Goal: Information Seeking & Learning: Learn about a topic

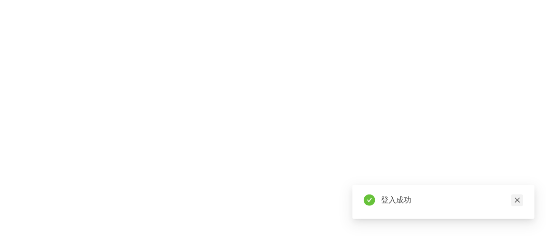
click at [519, 196] on link at bounding box center [517, 201] width 12 height 12
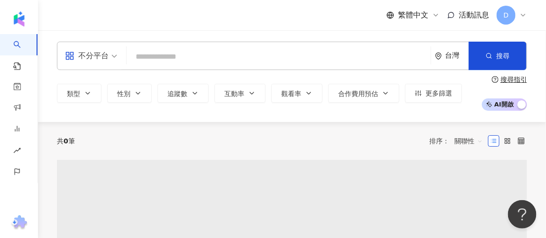
click at [150, 54] on input "search" at bounding box center [278, 57] width 296 height 18
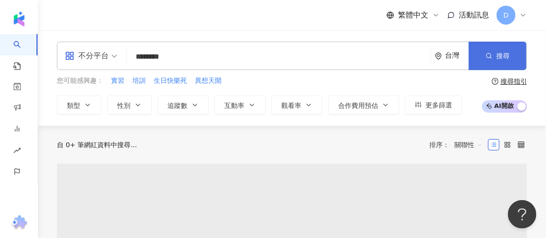
click at [485, 54] on button "搜尋" at bounding box center [497, 56] width 58 height 28
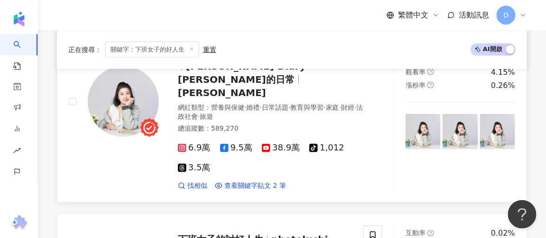
scroll to position [474, 0]
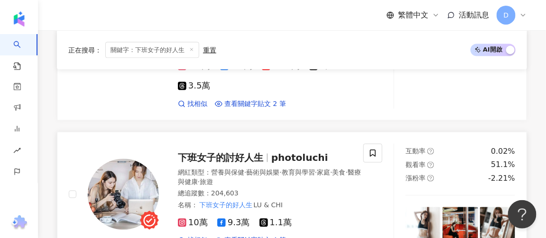
click at [281, 153] on span "photoluchi" at bounding box center [299, 158] width 57 height 11
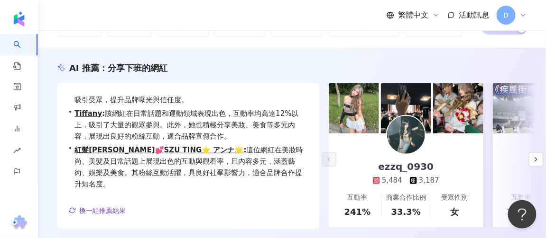
scroll to position [0, 0]
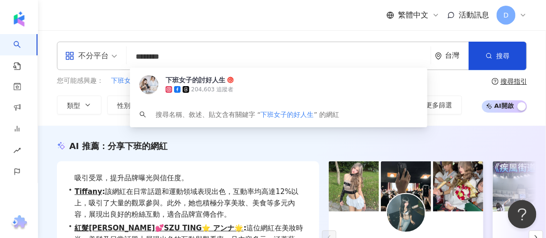
drag, startPoint x: 209, startPoint y: 57, endPoint x: 143, endPoint y: 58, distance: 65.9
click at [143, 58] on input "********" at bounding box center [278, 57] width 296 height 18
paste input "******"
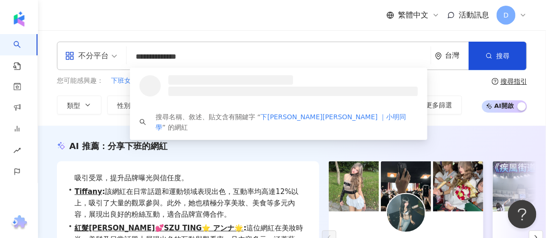
drag, startPoint x: 230, startPoint y: 57, endPoint x: 99, endPoint y: 54, distance: 131.4
click at [99, 54] on div "**********" at bounding box center [292, 56] width 470 height 28
paste input "search"
type input "**********"
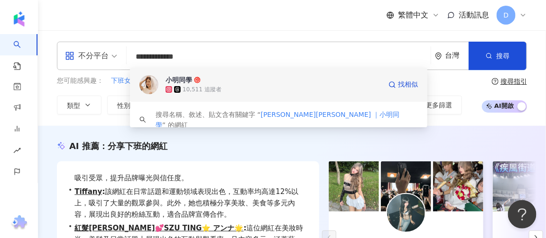
click at [223, 84] on div "小明同學 10,511 追蹤者" at bounding box center [273, 84] width 216 height 19
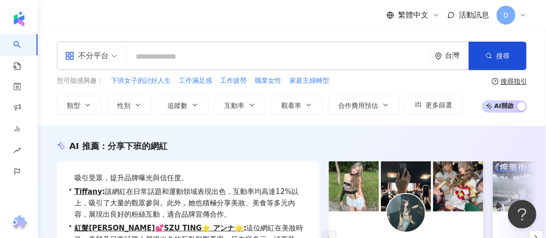
click at [261, 53] on input "search" at bounding box center [278, 57] width 296 height 18
paste input "*****"
type input "*****"
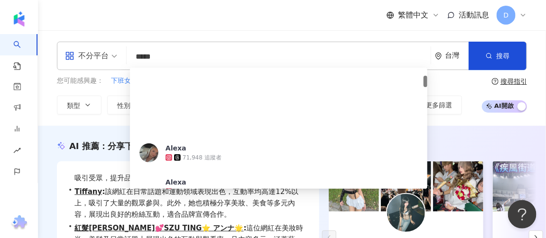
scroll to position [86, 0]
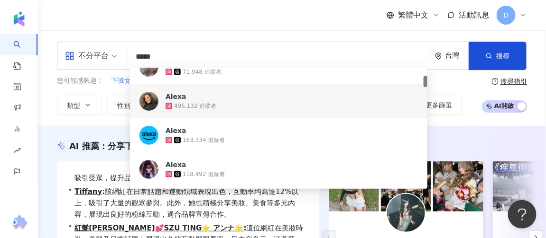
click at [238, 107] on div "495,132 追蹤者" at bounding box center [291, 105] width 252 height 9
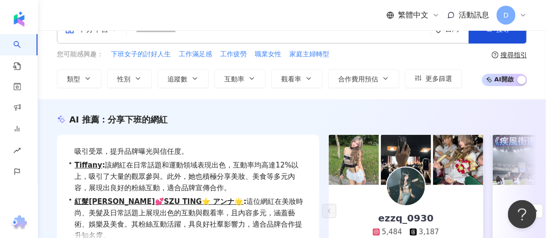
scroll to position [0, 0]
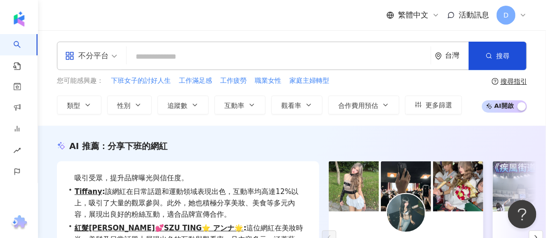
click at [220, 61] on input "search" at bounding box center [278, 57] width 296 height 18
click at [226, 57] on input "search" at bounding box center [278, 57] width 296 height 18
paste input "*********"
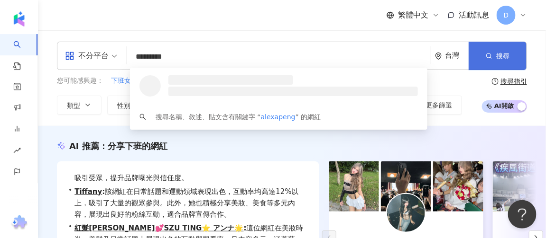
type input "*********"
click at [502, 56] on span "搜尋" at bounding box center [502, 56] width 13 height 8
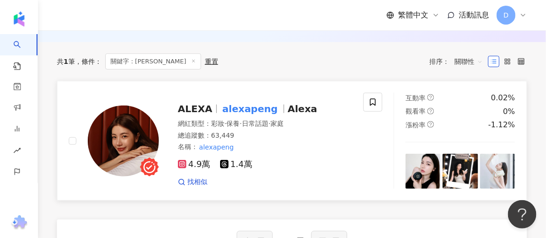
scroll to position [129, 0]
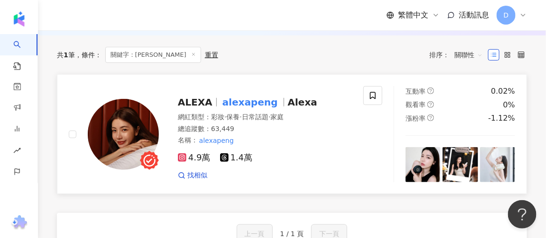
click at [210, 105] on span "ALEXA" at bounding box center [199, 102] width 43 height 11
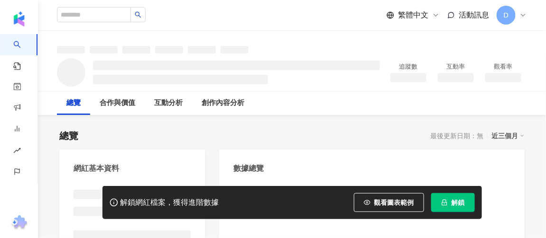
click at [459, 206] on span "解鎖" at bounding box center [457, 203] width 13 height 8
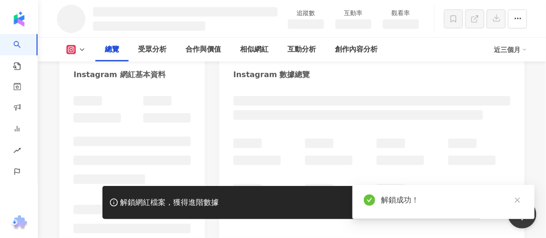
scroll to position [86, 0]
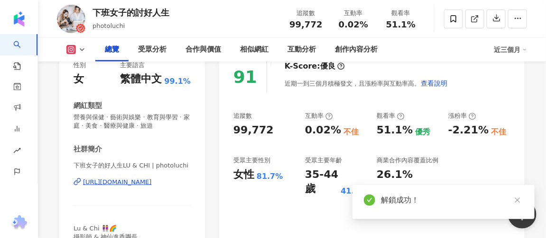
scroll to position [172, 0]
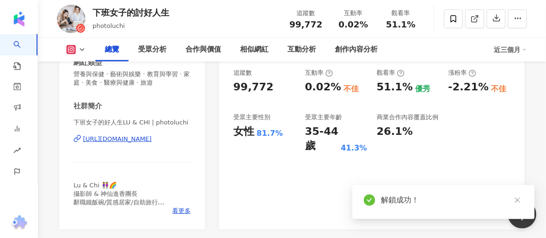
click at [314, 91] on div "0.02%" at bounding box center [323, 87] width 36 height 15
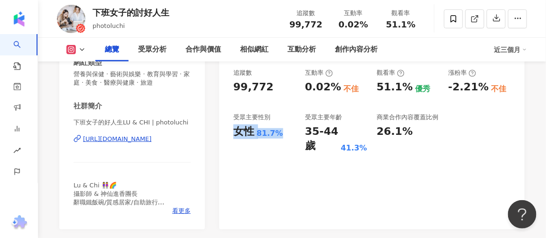
drag, startPoint x: 234, startPoint y: 134, endPoint x: 280, endPoint y: 134, distance: 46.0
click at [280, 134] on div "女性 81.7%" at bounding box center [264, 132] width 62 height 15
copy div "女性 81.7%"
click at [298, 135] on div "追蹤數 99,772 互動率 0.02% 不佳 觀看率 51.1% 優秀 漲粉率 -2.21% 不佳 受眾主要性別 女性 81.7% 受眾主要年齡 35-44…" at bounding box center [371, 111] width 277 height 85
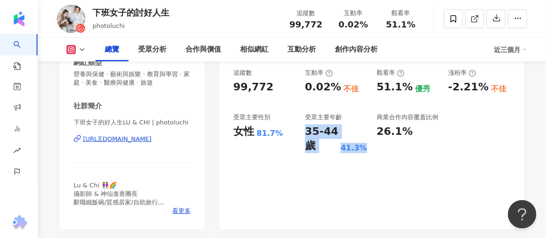
drag, startPoint x: 305, startPoint y: 133, endPoint x: 367, endPoint y: 146, distance: 63.4
click at [367, 146] on div "追蹤數 99,772 互動率 0.02% 不佳 觀看率 51.1% 優秀 漲粉率 -2.21% 不佳 受眾主要性別 女性 81.7% 受眾主要年齡 35-44…" at bounding box center [371, 111] width 277 height 85
copy div "35-44 歲 41.3%"
click at [365, 120] on div "受眾主要年齡" at bounding box center [336, 117] width 62 height 9
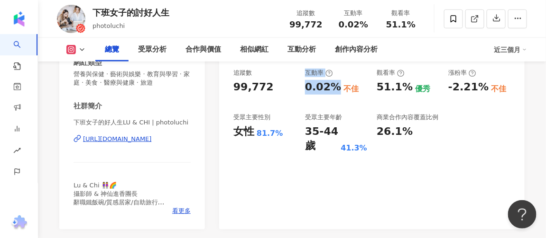
drag, startPoint x: 306, startPoint y: 73, endPoint x: 335, endPoint y: 86, distance: 32.1
click at [335, 86] on div "互動率 0.02% 不佳" at bounding box center [336, 82] width 62 height 26
copy div "互動率 0.02%"
click at [312, 131] on div "35-44 歲" at bounding box center [321, 139] width 33 height 29
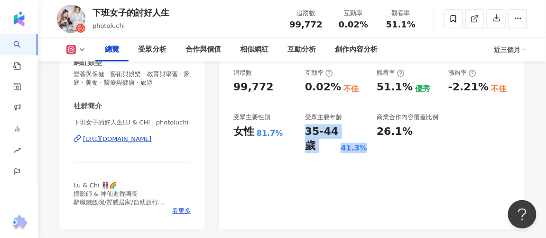
drag, startPoint x: 308, startPoint y: 135, endPoint x: 366, endPoint y: 147, distance: 59.6
click at [366, 147] on div "35-44 歲 41.3%" at bounding box center [336, 139] width 62 height 29
copy div "35-44 歲 41.3%"
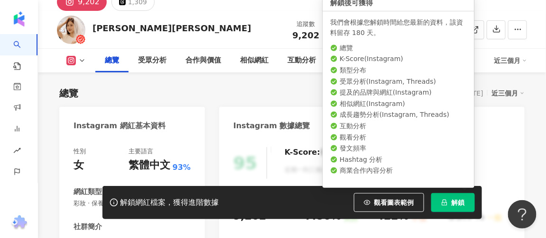
click at [454, 200] on span "解鎖" at bounding box center [457, 203] width 13 height 8
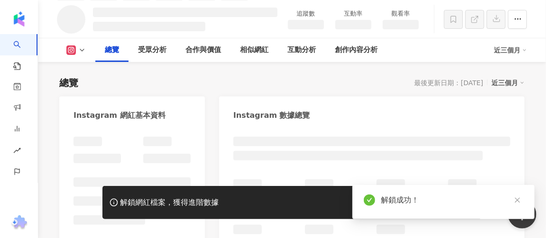
scroll to position [170, 0]
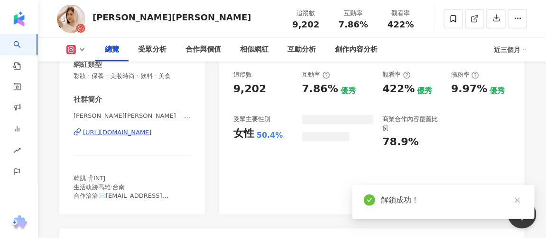
click at [283, 127] on div "女性 50.4%" at bounding box center [262, 134] width 59 height 15
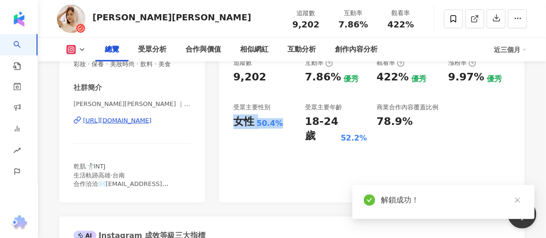
click at [314, 121] on div "18-24 歲" at bounding box center [321, 129] width 33 height 29
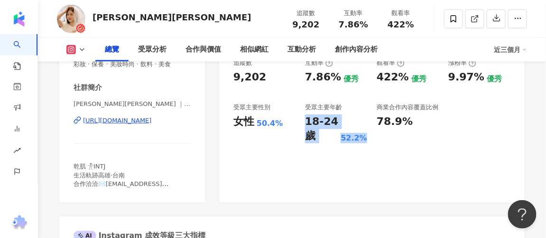
drag, startPoint x: 308, startPoint y: 122, endPoint x: 369, endPoint y: 141, distance: 64.2
click at [369, 141] on div "追蹤數 9,202 互動率 7.86% 優秀 觀看率 422% 優秀 漲粉率 9.97% 優秀 受眾主要性別 女性 50.4% 受眾主要年齡 18-24 歲 …" at bounding box center [371, 101] width 277 height 85
copy div "18-24 歲 52.2%"
click at [387, 124] on div "78.9%" at bounding box center [394, 122] width 36 height 15
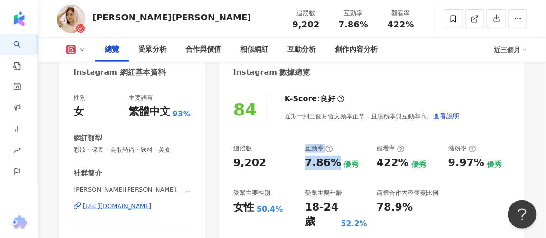
drag, startPoint x: 306, startPoint y: 149, endPoint x: 335, endPoint y: 164, distance: 32.9
click at [335, 164] on div "互動率 7.86% 優秀" at bounding box center [336, 158] width 62 height 26
copy div "互動率 7.86%"
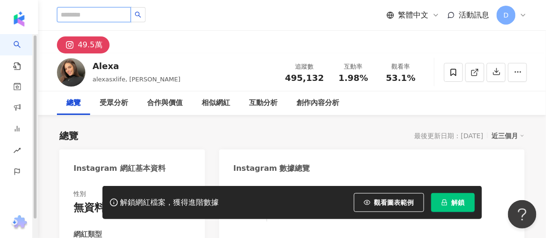
click at [123, 12] on input "search" at bounding box center [94, 14] width 74 height 15
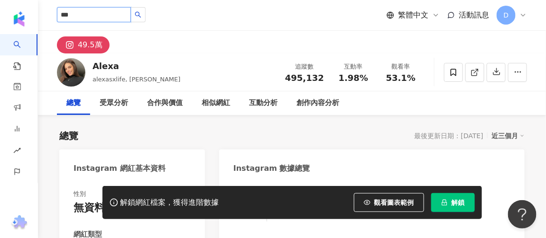
type input "***"
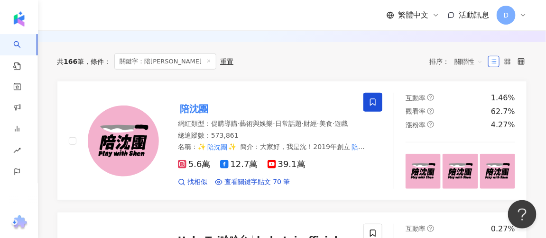
scroll to position [129, 0]
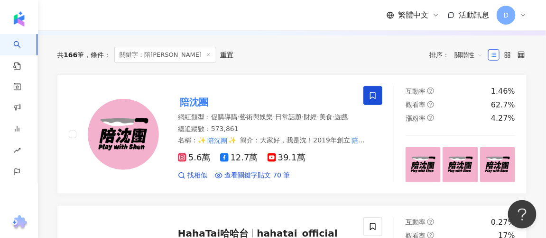
click at [299, 134] on div "總追蹤數 ： 573,861" at bounding box center [272, 129] width 188 height 9
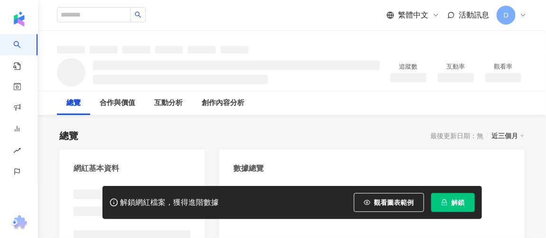
click at [450, 208] on button "解鎖" at bounding box center [453, 202] width 44 height 19
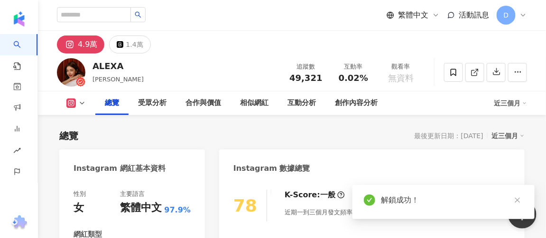
scroll to position [129, 0]
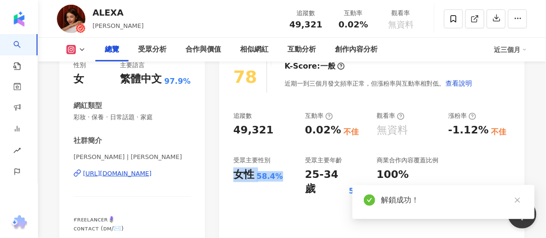
drag, startPoint x: 236, startPoint y: 174, endPoint x: 281, endPoint y: 177, distance: 45.1
click at [281, 177] on div "女性 58.4%" at bounding box center [264, 175] width 62 height 15
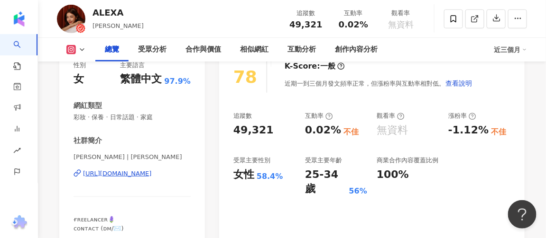
click at [274, 142] on div "追蹤數 49,321 互動率 0.02% 不佳 觀看率 無資料 漲粉率 -1.12% 不佳 受眾主要性別 女性 58.4% 受眾主要年齡 25-34 歲 56…" at bounding box center [371, 154] width 277 height 85
drag, startPoint x: 303, startPoint y: 117, endPoint x: 337, endPoint y: 131, distance: 36.7
click at [337, 131] on div "追蹤數 49,321 互動率 0.02% 不佳 觀看率 無資料 漲粉率 -1.12% 不佳 受眾主要性別 女性 58.4% 受眾主要年齡 25-34 歲 56…" at bounding box center [371, 154] width 277 height 85
copy div "互動率 0.02%"
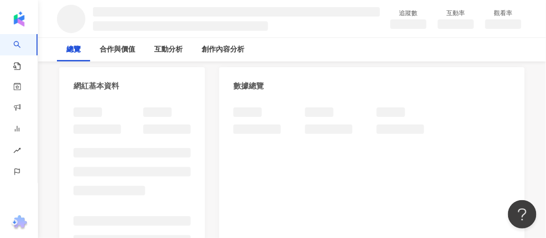
scroll to position [86, 0]
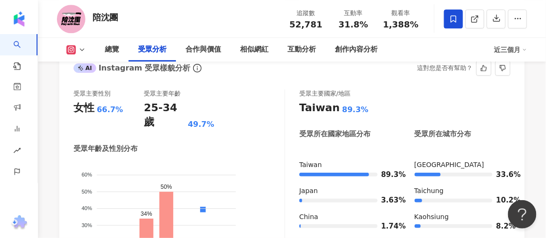
scroll to position [905, 0]
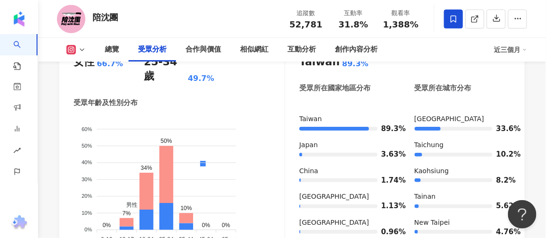
click at [65, 172] on div "受眾主要性別 女性 66.7% 受眾主要年齡 25-34 歲 49.7% 受眾年齡及性別分布 男性 女性 60% 60% 50% 50% 40% 40% 30…" at bounding box center [291, 150] width 465 height 233
